Goal: Navigation & Orientation: Understand site structure

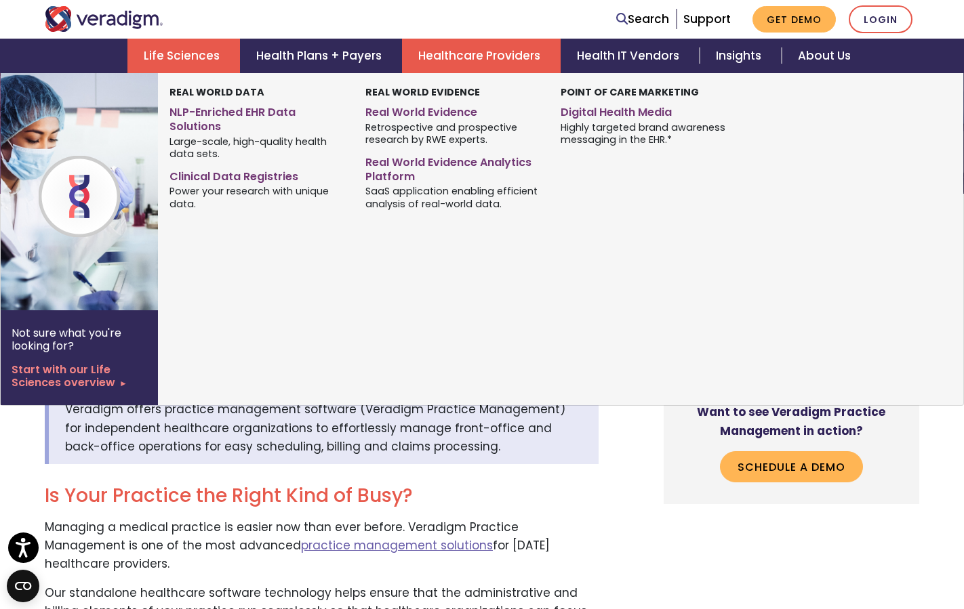
click at [197, 64] on link "Life Sciences" at bounding box center [183, 56] width 113 height 35
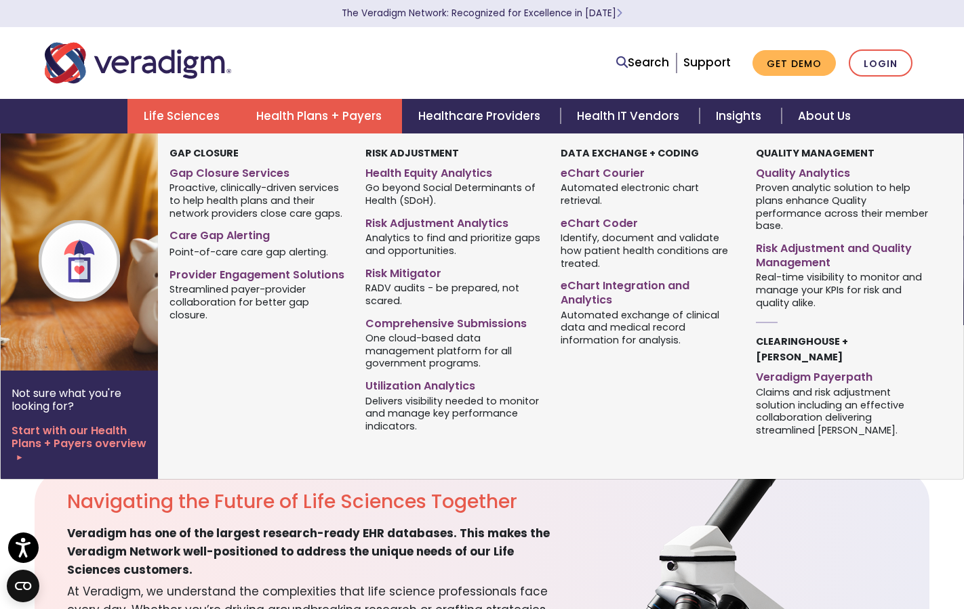
click at [303, 110] on link "Health Plans + Payers" at bounding box center [321, 116] width 162 height 35
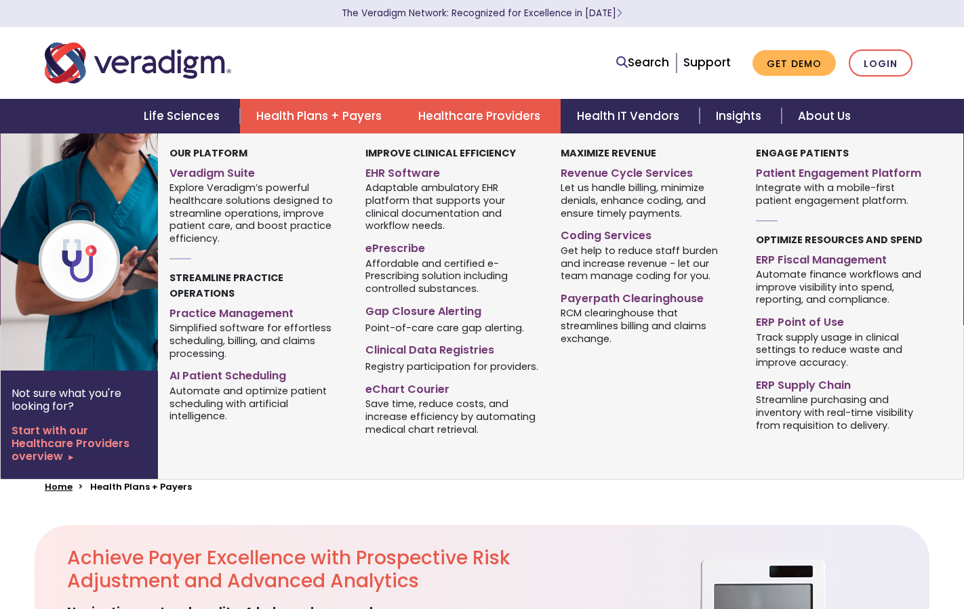
click at [456, 121] on link "Healthcare Providers" at bounding box center [481, 116] width 159 height 35
